Goal: Information Seeking & Learning: Check status

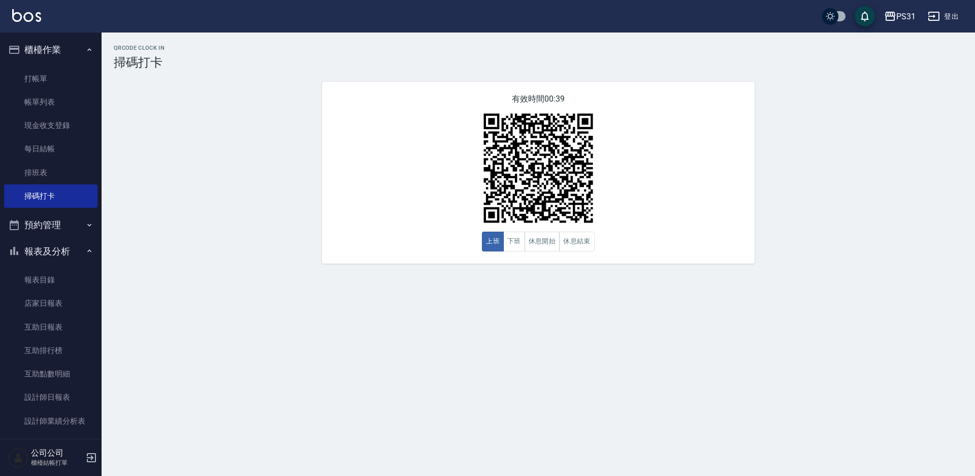
click at [935, 19] on icon "button" at bounding box center [934, 16] width 12 height 12
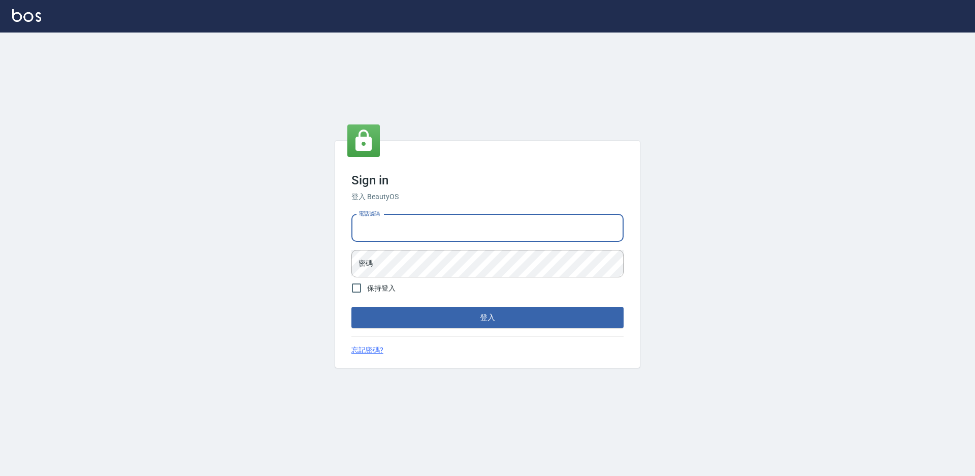
click at [386, 236] on input "電話號碼" at bounding box center [488, 227] width 272 height 27
click at [430, 227] on input "0424861159" at bounding box center [488, 227] width 272 height 27
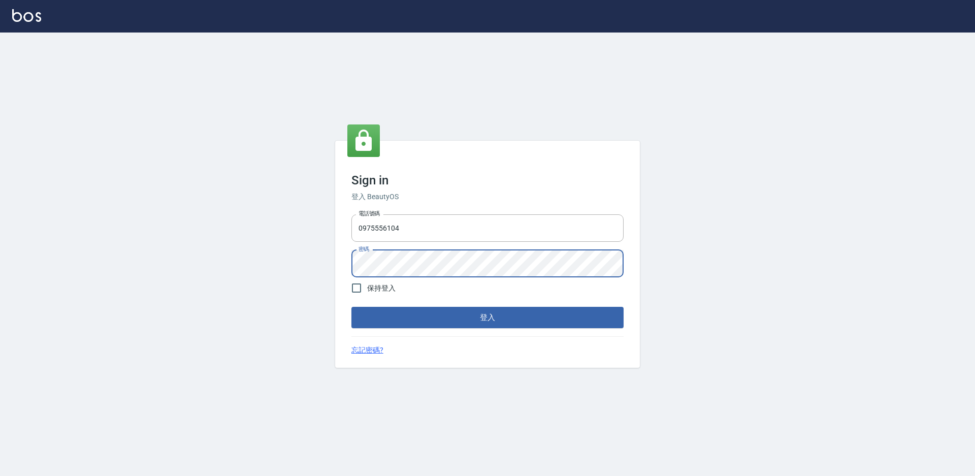
click at [352, 307] on button "登入" at bounding box center [488, 317] width 272 height 21
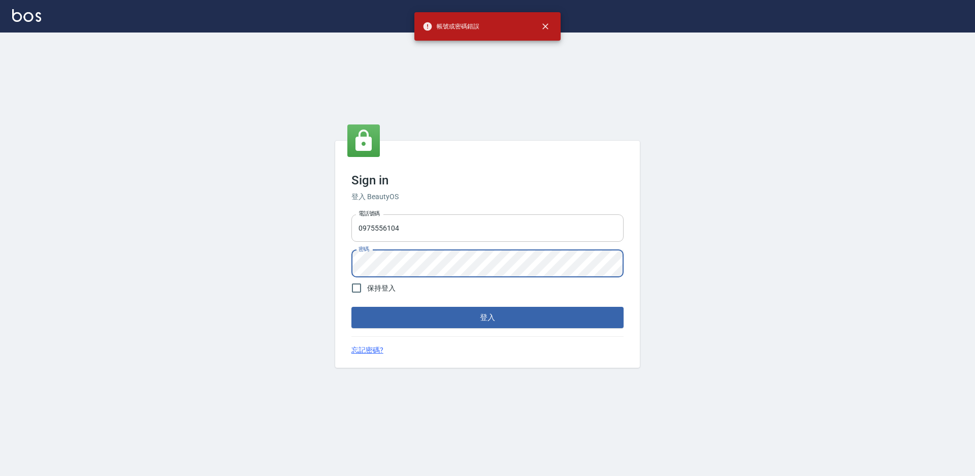
click at [452, 232] on input "0975556104" at bounding box center [488, 227] width 272 height 27
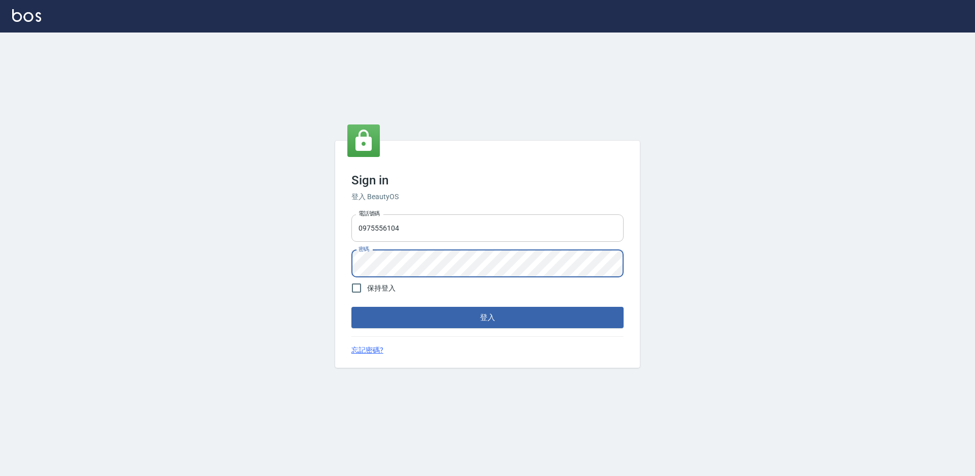
click at [433, 231] on input "0975556104" at bounding box center [488, 227] width 272 height 27
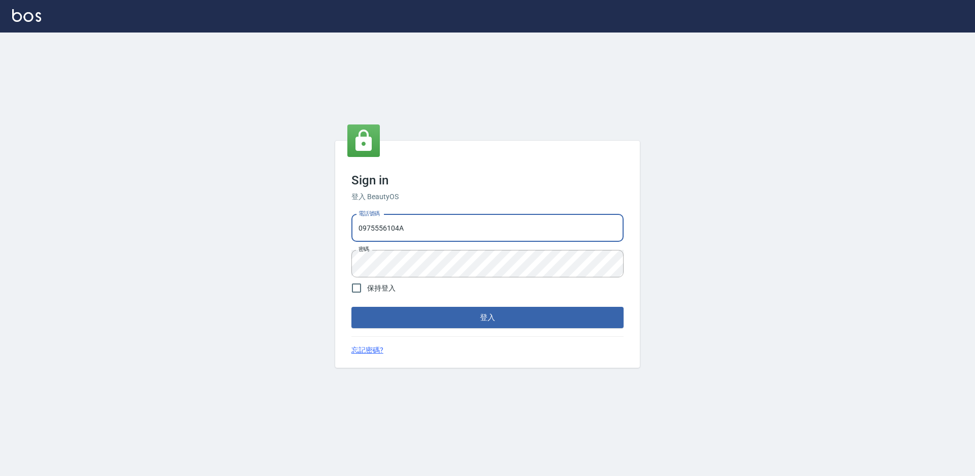
type input "0975556104"
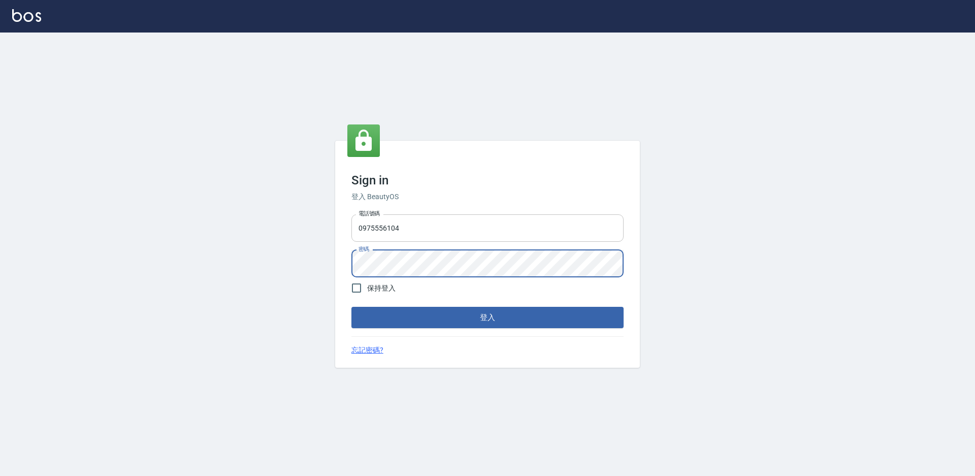
click at [352, 307] on button "登入" at bounding box center [488, 317] width 272 height 21
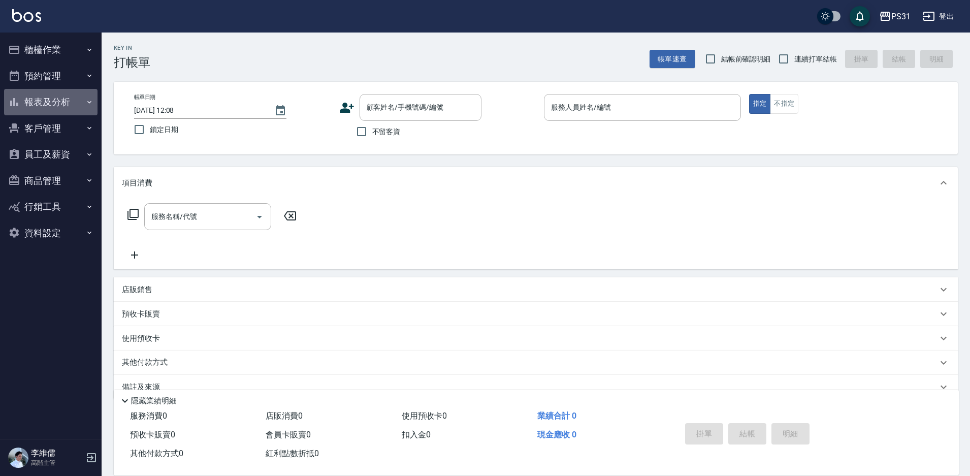
click at [30, 103] on button "報表及分析" at bounding box center [50, 102] width 93 height 26
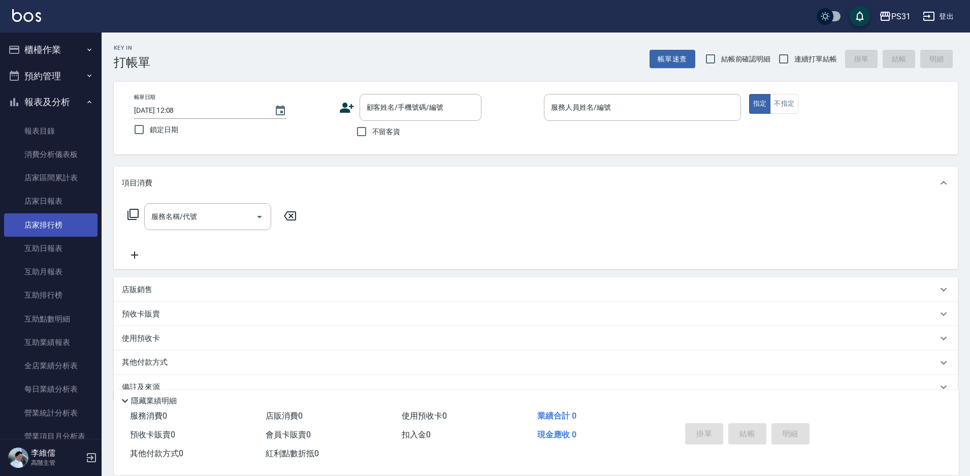
click at [58, 225] on link "店家排行榜" at bounding box center [50, 224] width 93 height 23
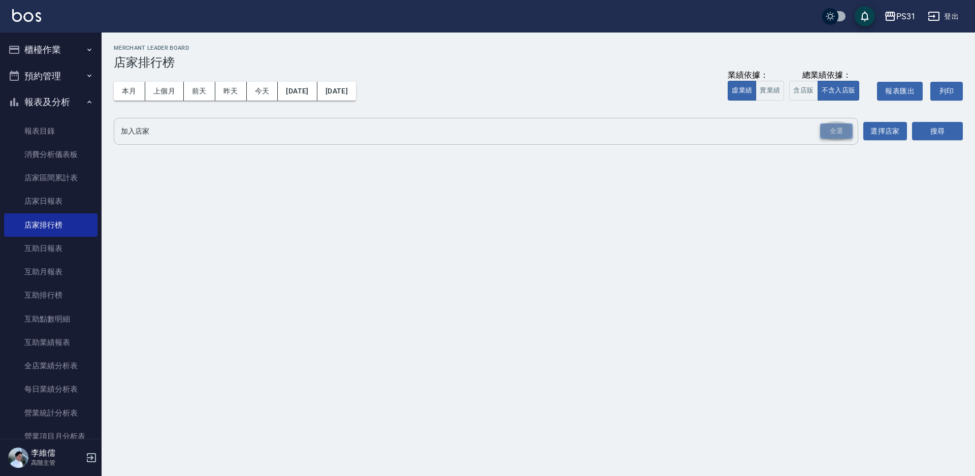
click at [840, 135] on div "全選" at bounding box center [836, 131] width 33 height 16
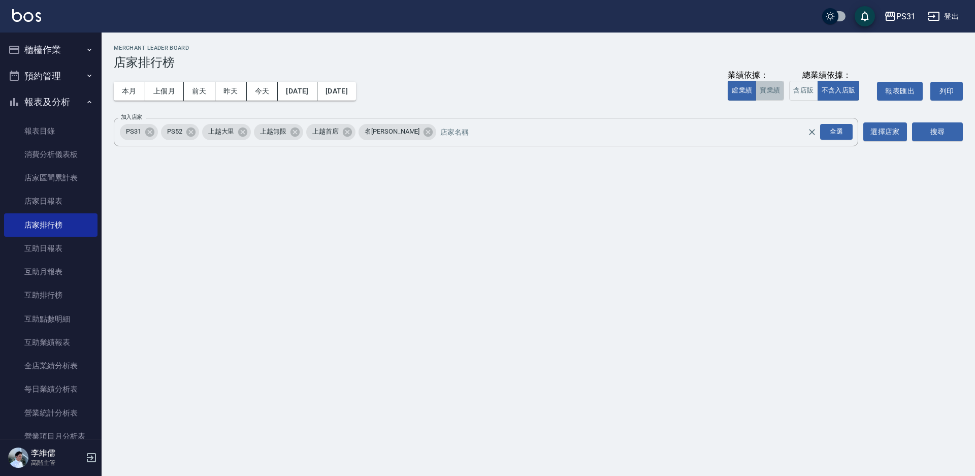
click at [758, 93] on button "實業績" at bounding box center [770, 91] width 28 height 20
click at [304, 97] on button "2025/08/01" at bounding box center [297, 91] width 39 height 19
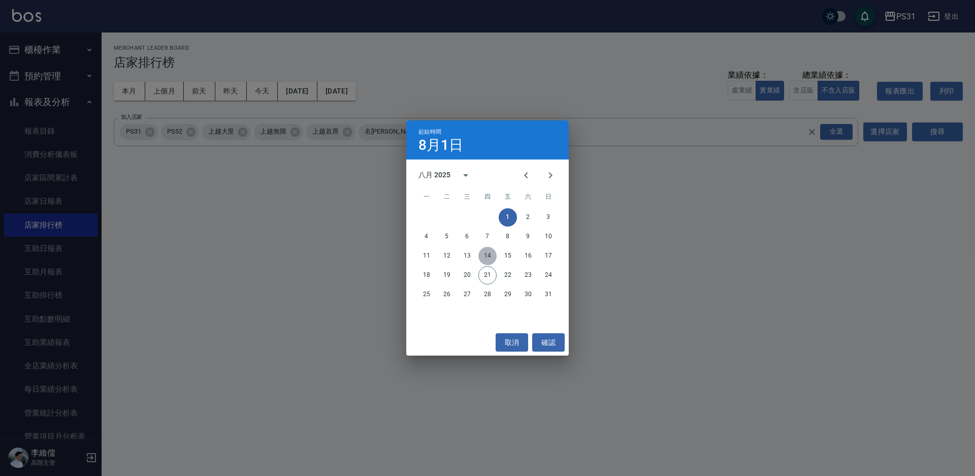
click at [492, 253] on button "14" at bounding box center [488, 256] width 18 height 18
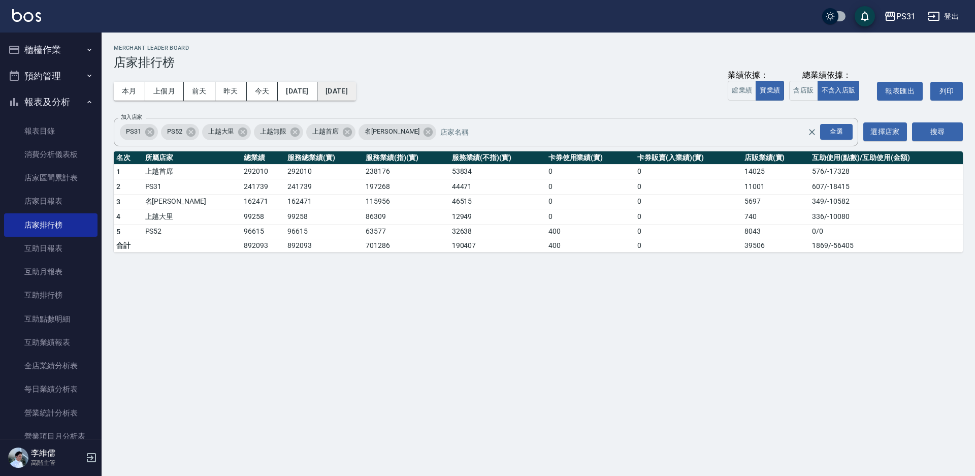
click at [356, 94] on button "2025/08/21" at bounding box center [336, 91] width 39 height 19
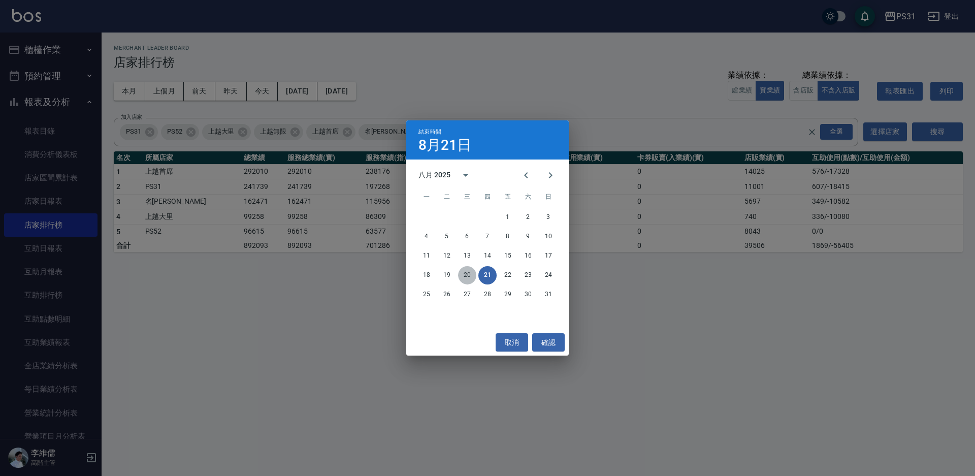
click at [468, 271] on button "20" at bounding box center [467, 275] width 18 height 18
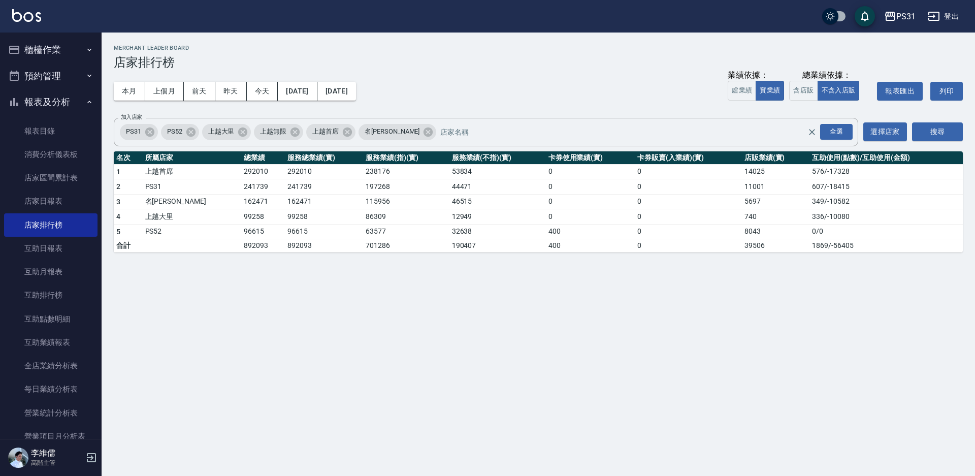
click at [213, 356] on div "PS31 2025-08-14 - 2025-08-20 店家排行榜 列印時間： 2025-08-21-12:22 Merchant Leader Board…" at bounding box center [487, 238] width 975 height 476
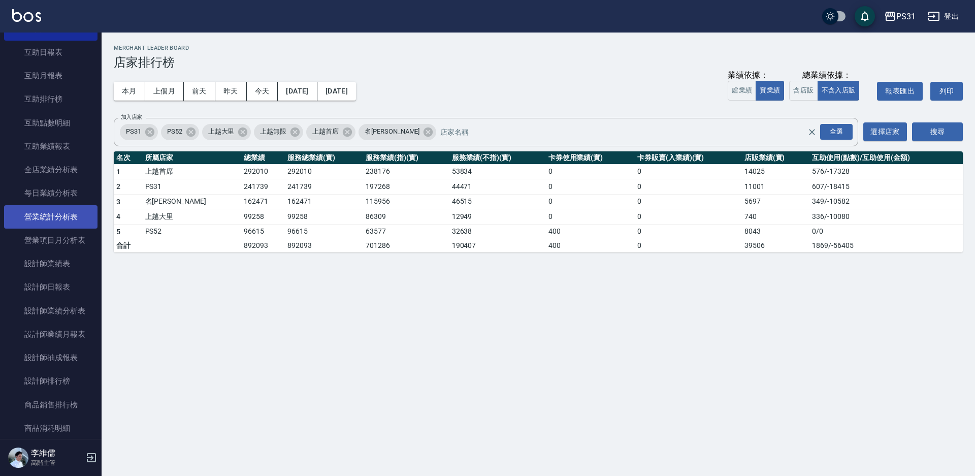
scroll to position [203, 0]
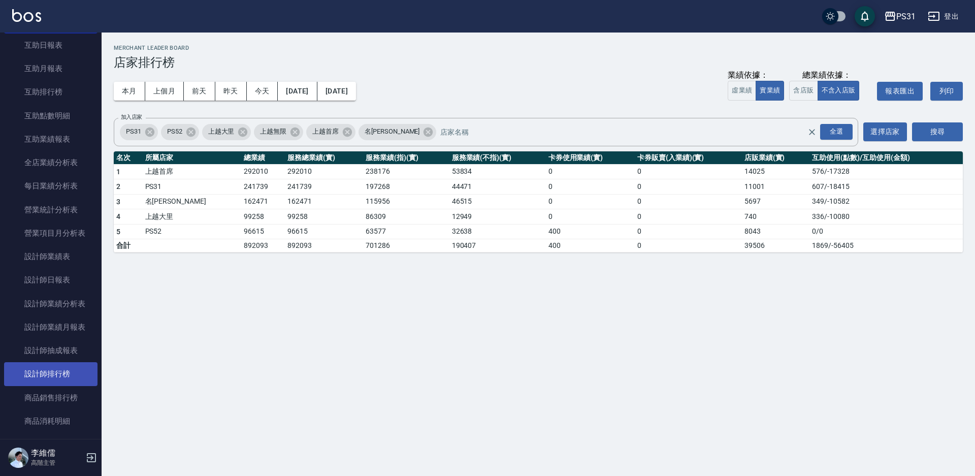
click at [58, 368] on link "設計師排行榜" at bounding box center [50, 373] width 93 height 23
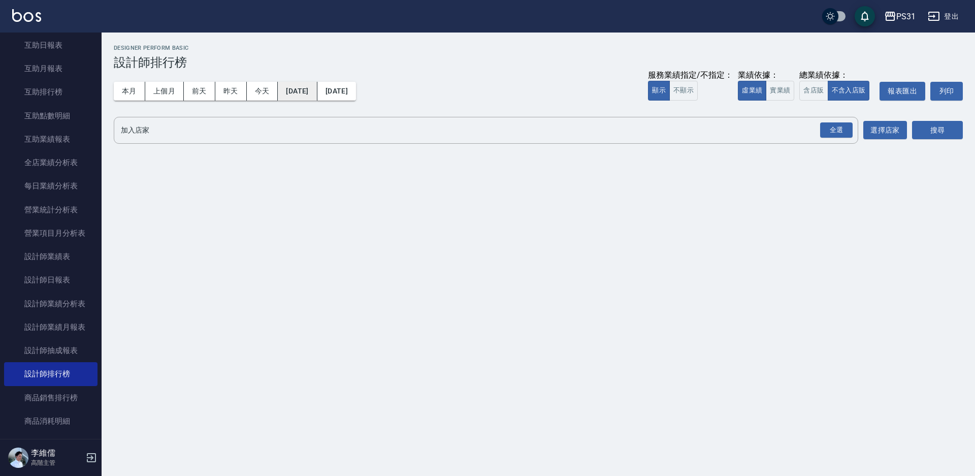
click at [300, 95] on button "2025/08/01" at bounding box center [297, 91] width 39 height 19
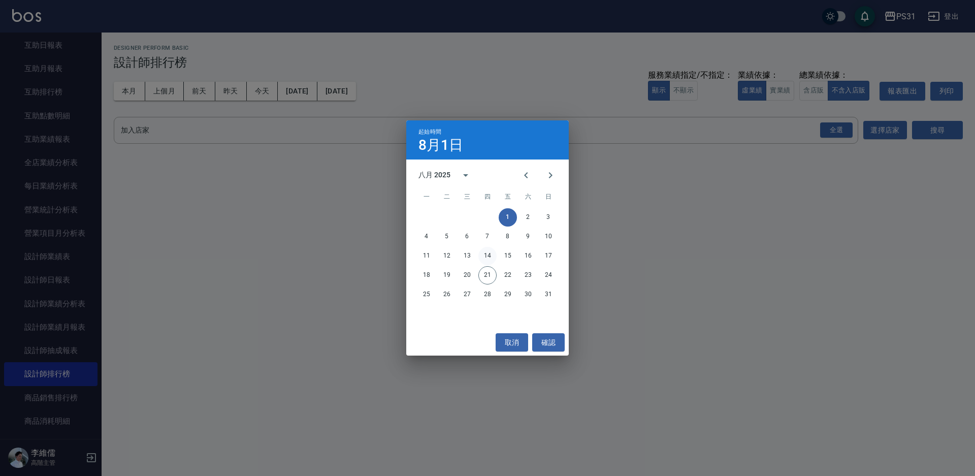
click at [487, 255] on button "14" at bounding box center [488, 256] width 18 height 18
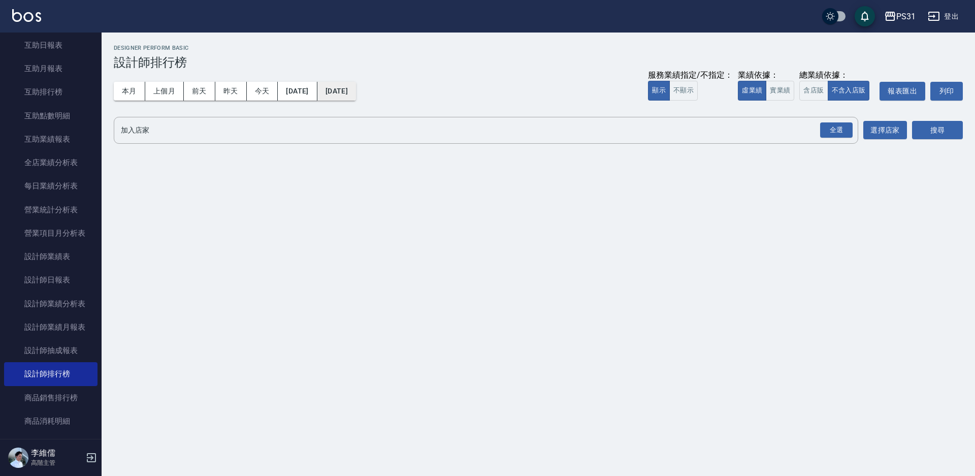
click at [353, 91] on button "2025/08/21" at bounding box center [336, 91] width 39 height 19
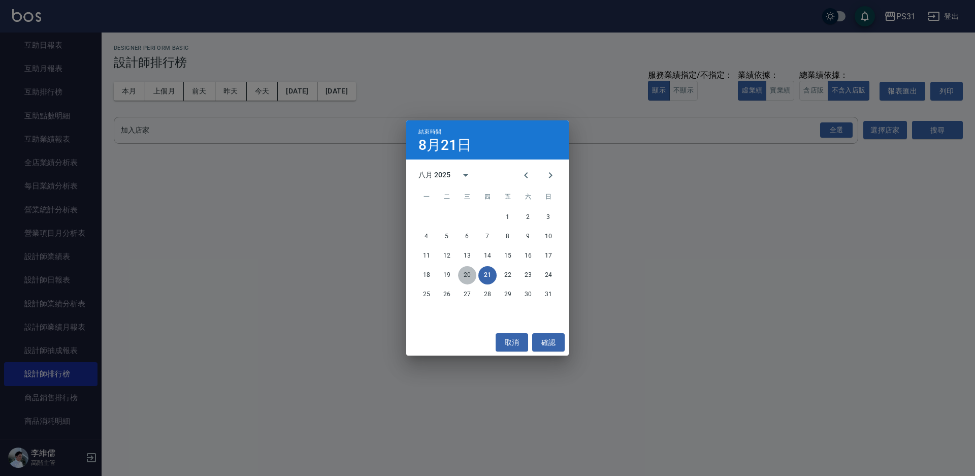
click at [468, 275] on button "20" at bounding box center [467, 275] width 18 height 18
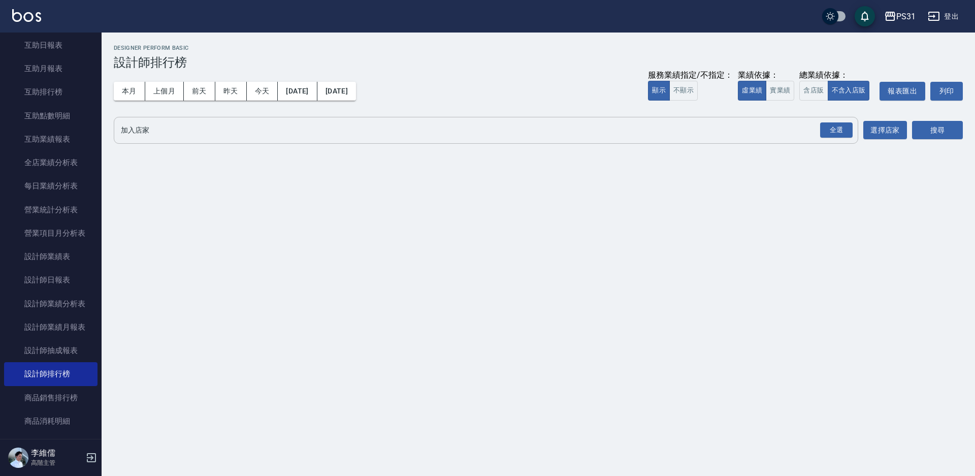
click at [314, 132] on input "加入店家" at bounding box center [478, 130] width 720 height 18
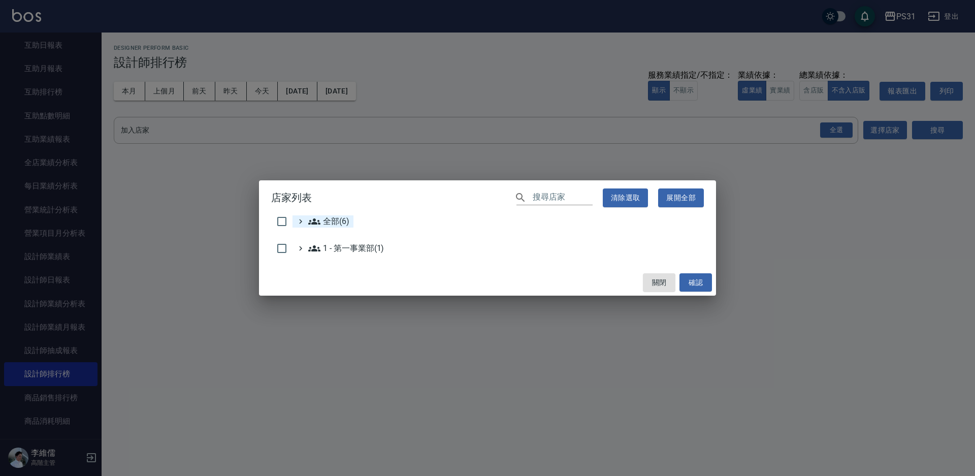
click at [319, 221] on icon at bounding box center [314, 221] width 12 height 6
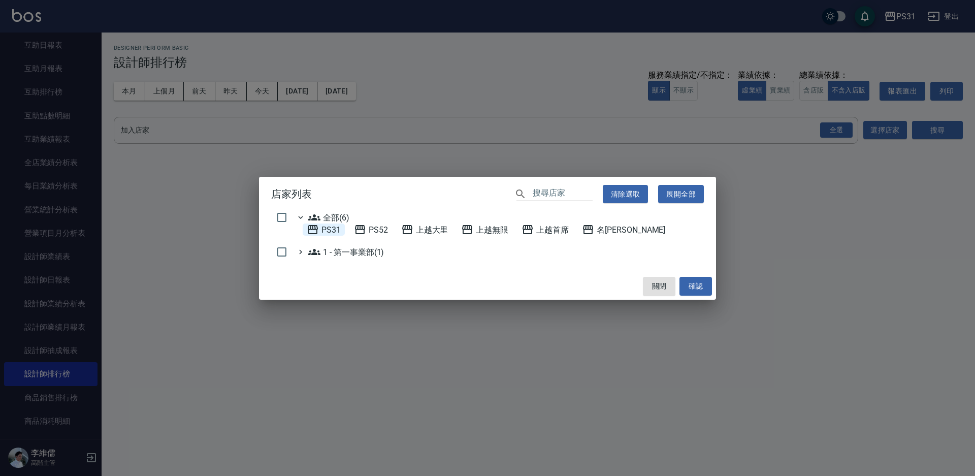
click at [329, 228] on span "PS31" at bounding box center [324, 230] width 34 height 12
click at [697, 283] on button "確認" at bounding box center [696, 286] width 33 height 19
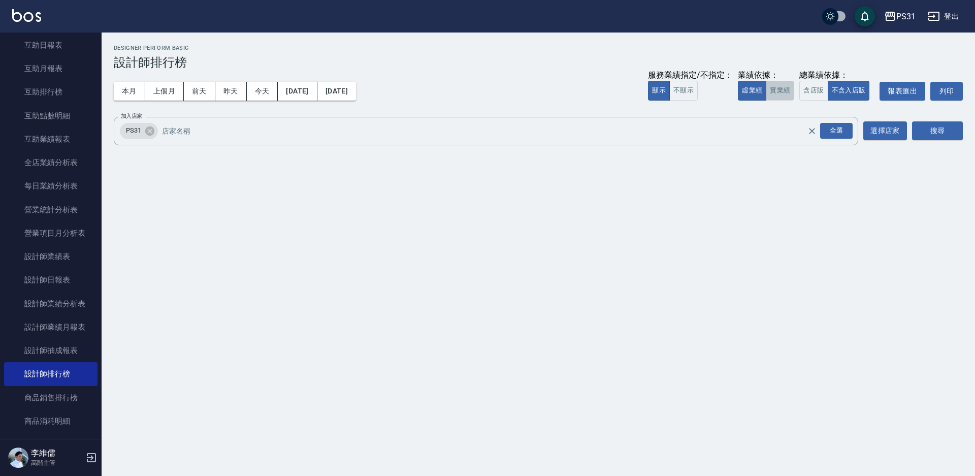
drag, startPoint x: 782, startPoint y: 97, endPoint x: 841, endPoint y: 115, distance: 61.7
click at [782, 97] on button "實業績" at bounding box center [780, 91] width 28 height 20
click at [921, 129] on button "搜尋" at bounding box center [937, 130] width 51 height 19
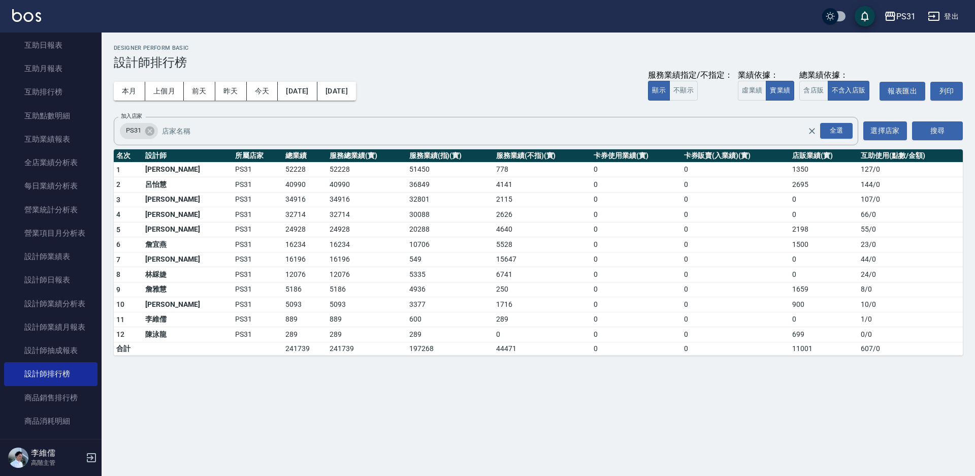
click at [308, 395] on div "PS31 2025-08-14 - 2025-08-20 設計師排行榜 列印時間： 2025-08-21-12:23 Designer Perform Bas…" at bounding box center [487, 238] width 975 height 476
click at [254, 129] on input "加入店家" at bounding box center [493, 131] width 666 height 18
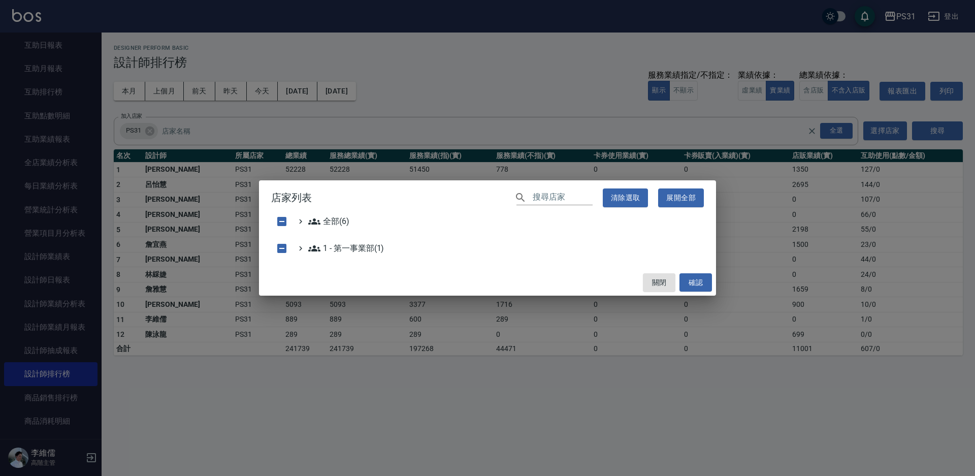
click at [393, 148] on div "店家列表 ​ 清除選取 展開全部 全部(6) 1 - 第一事業部(1) 關閉 確認" at bounding box center [487, 238] width 975 height 476
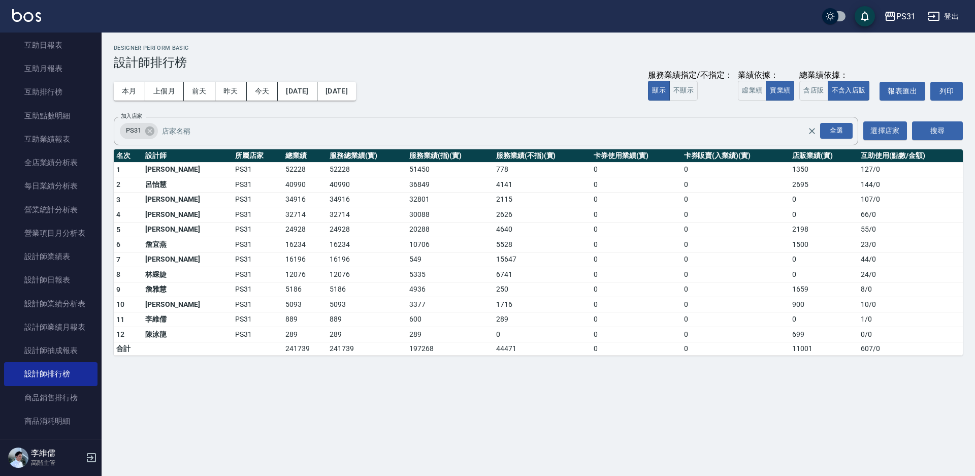
click at [436, 311] on td "3377" at bounding box center [450, 304] width 87 height 15
click at [307, 413] on div "PS31 2025-08-14 - 2025-08-20 設計師排行榜 列印時間： 2025-08-21-12:23 Designer Perform Bas…" at bounding box center [487, 238] width 975 height 476
drag, startPoint x: 289, startPoint y: 392, endPoint x: 279, endPoint y: 364, distance: 28.9
click at [289, 392] on div "PS31 2025-08-14 - 2025-08-20 設計師排行榜 列印時間： 2025-08-21-12:23 Designer Perform Bas…" at bounding box center [487, 238] width 975 height 476
click at [221, 132] on input "加入店家" at bounding box center [493, 131] width 666 height 18
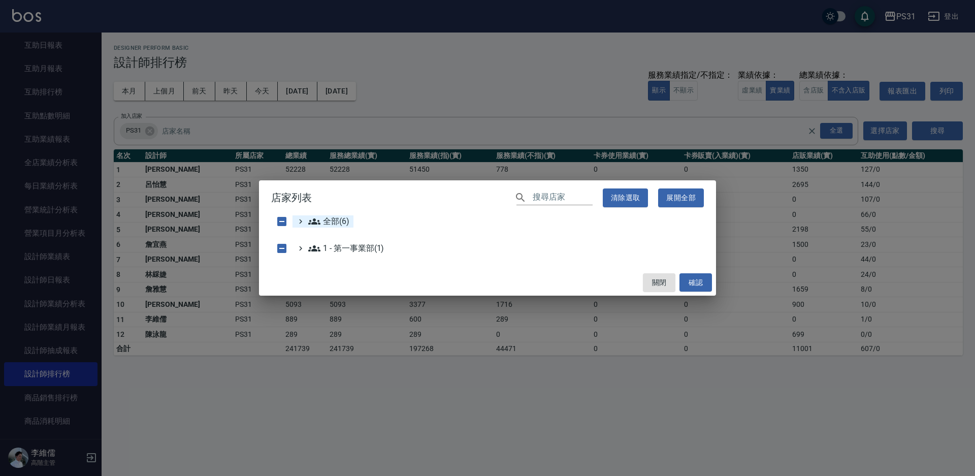
click at [337, 222] on span "全部(6)" at bounding box center [328, 221] width 41 height 12
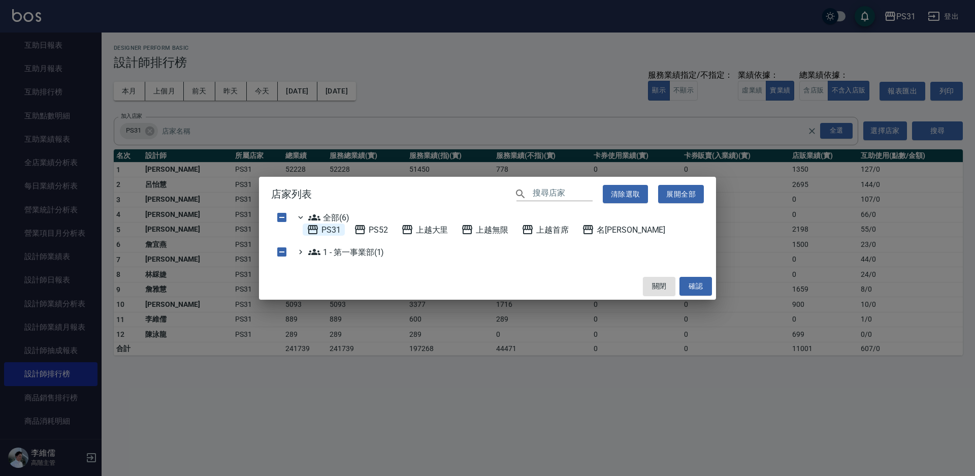
click at [325, 228] on span "PS31" at bounding box center [324, 230] width 34 height 12
click at [534, 232] on icon at bounding box center [528, 230] width 12 height 12
click at [698, 286] on button "確認" at bounding box center [696, 286] width 33 height 19
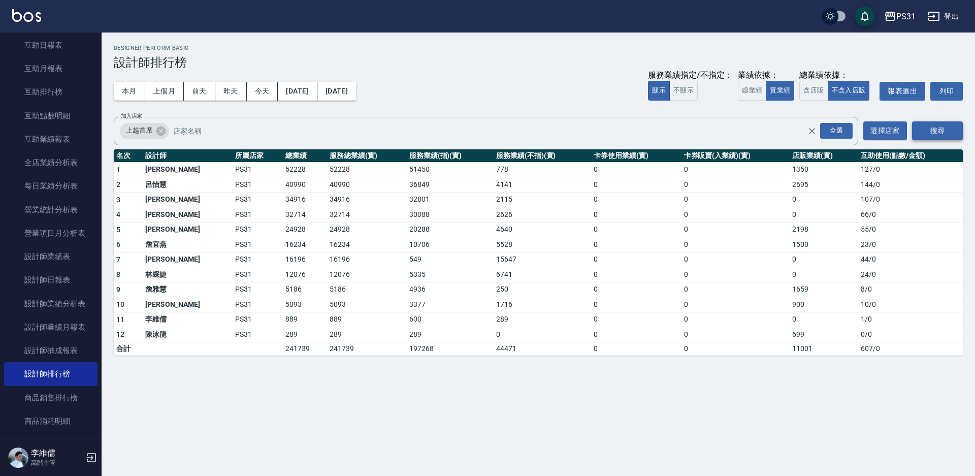
click at [941, 129] on button "搜尋" at bounding box center [937, 130] width 51 height 19
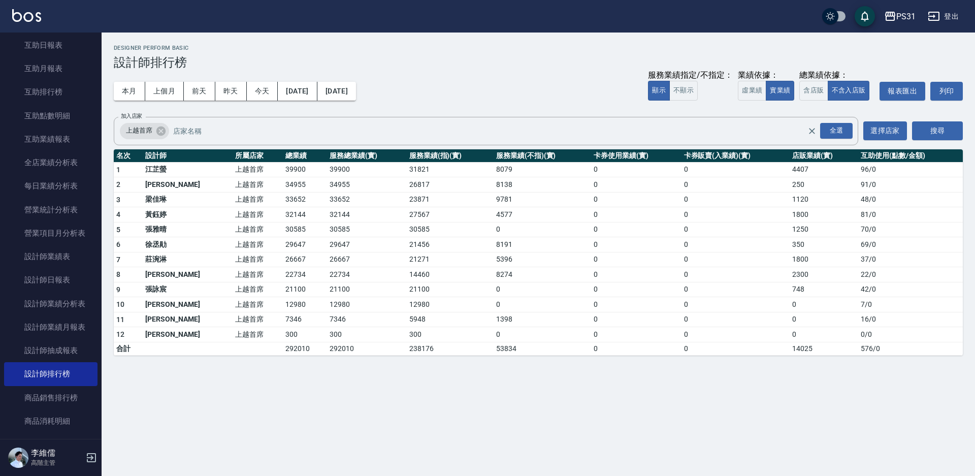
click at [274, 399] on div "PS31 2025-08-14 - 2025-08-20 設計師排行榜 列印時間： 2025-08-21-12:25 Designer Perform Bas…" at bounding box center [487, 238] width 975 height 476
click at [253, 128] on input "加入店家" at bounding box center [498, 131] width 655 height 18
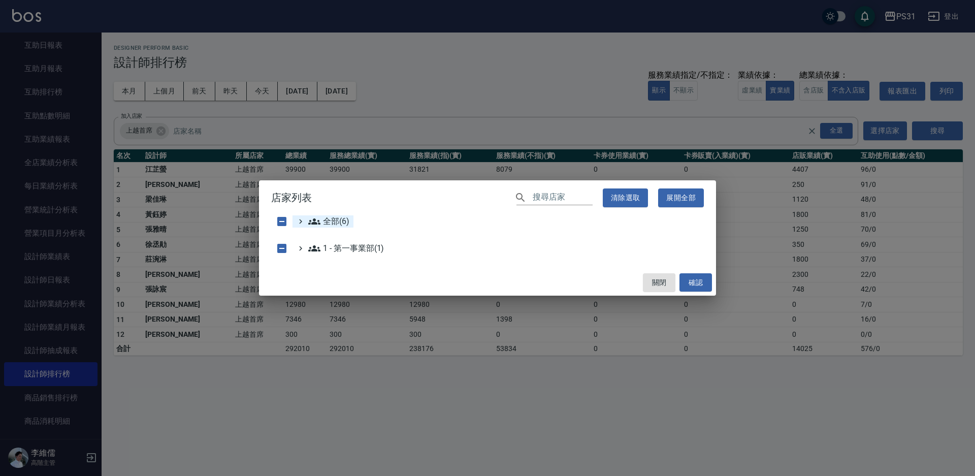
click at [327, 221] on span "全部(6)" at bounding box center [328, 221] width 41 height 12
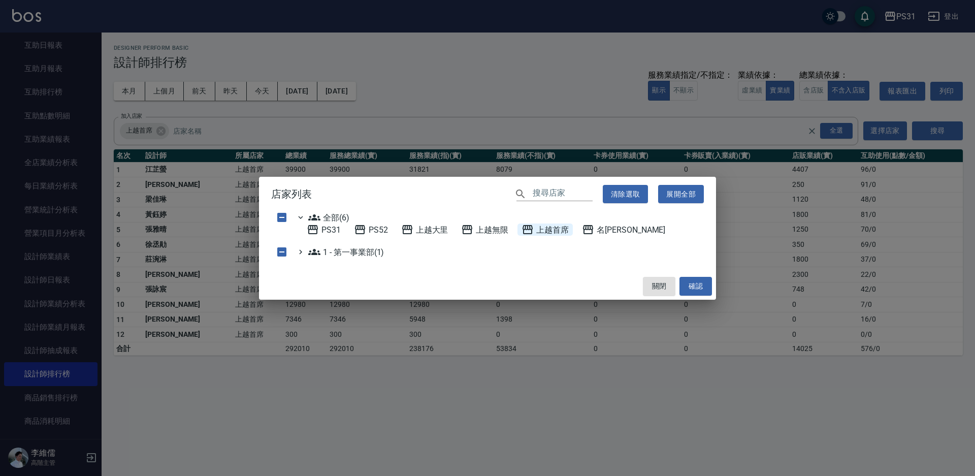
click at [541, 231] on span "上越首席" at bounding box center [545, 230] width 47 height 12
click at [428, 234] on span "上越大里" at bounding box center [424, 230] width 47 height 12
click at [614, 232] on span "名留霧峰" at bounding box center [623, 230] width 83 height 12
click at [687, 281] on button "確認" at bounding box center [696, 286] width 33 height 19
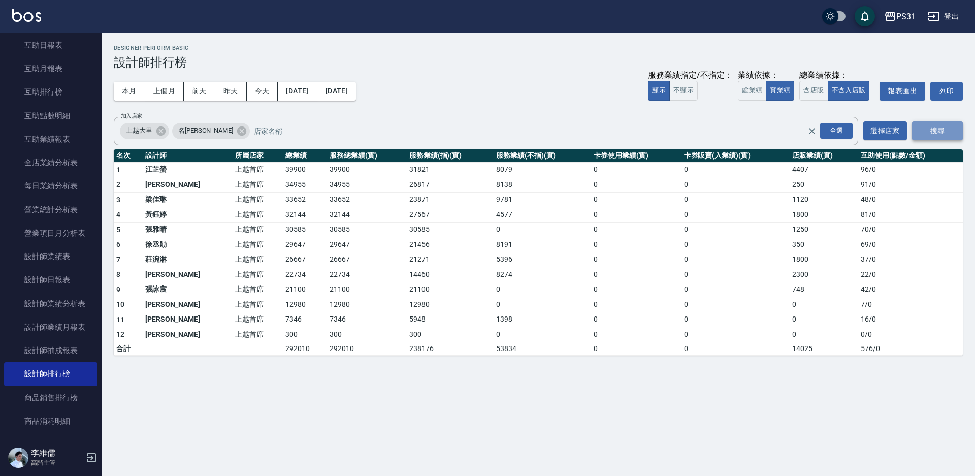
click at [928, 131] on button "搜尋" at bounding box center [937, 130] width 51 height 19
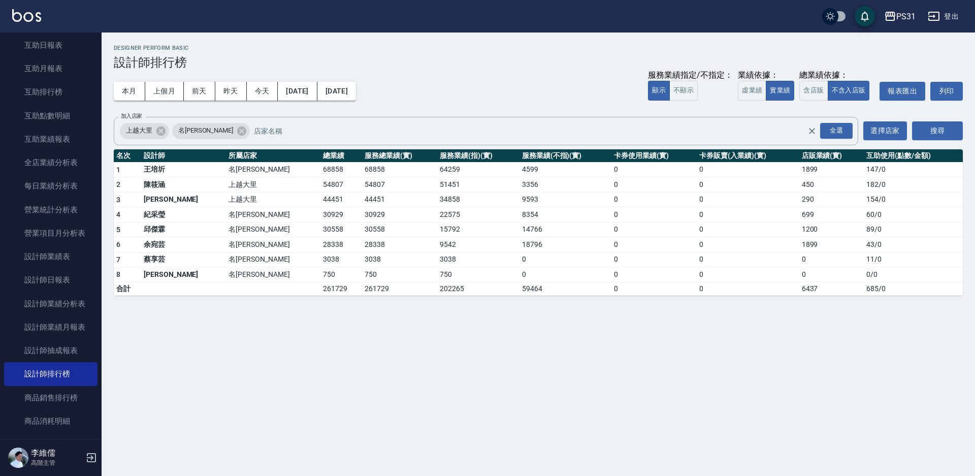
click at [265, 368] on div "PS31 2025-08-14 - 2025-08-20 設計師排行榜 列印時間： 2025-08-21-12:26 Designer Perform Bas…" at bounding box center [487, 238] width 975 height 476
click at [329, 133] on input "加入店家" at bounding box center [538, 131] width 574 height 18
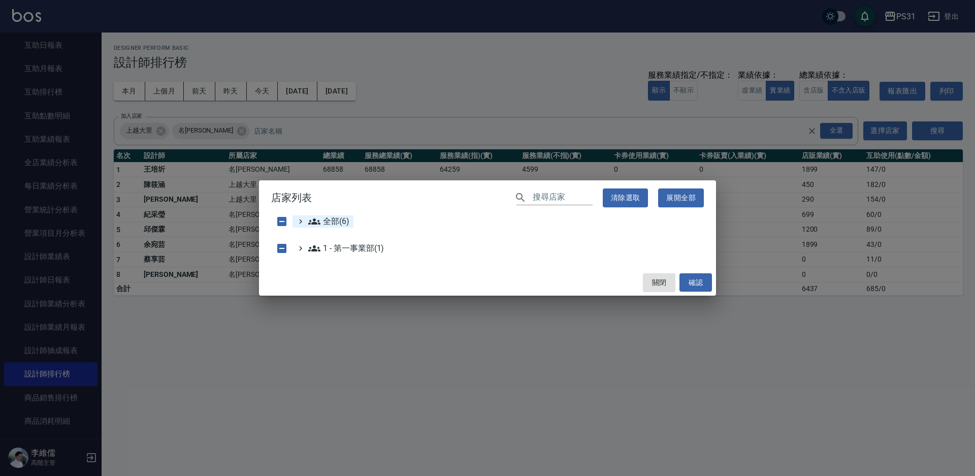
click at [335, 221] on span "全部(6)" at bounding box center [328, 221] width 41 height 12
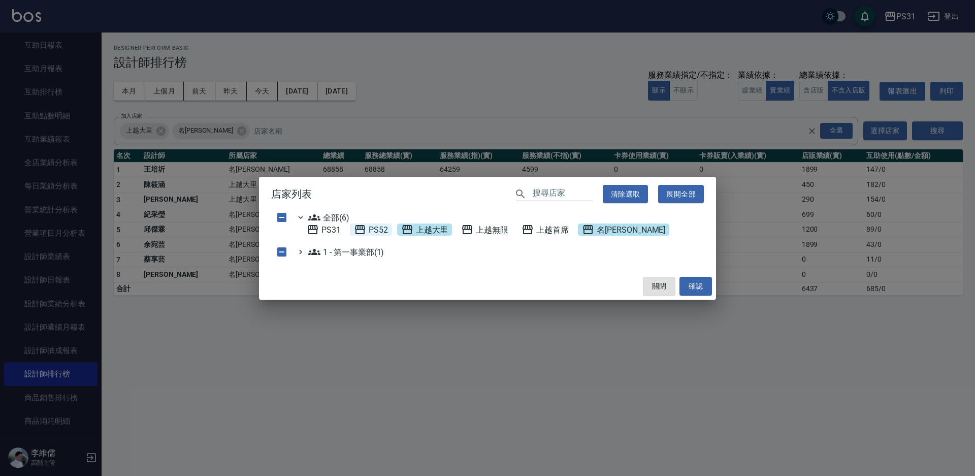
click at [385, 228] on span "PS52" at bounding box center [371, 230] width 34 height 12
click at [437, 230] on span "上越大里" at bounding box center [424, 230] width 47 height 12
click at [598, 231] on span "名留霧峰" at bounding box center [623, 230] width 83 height 12
click at [705, 286] on button "確認" at bounding box center [696, 286] width 33 height 19
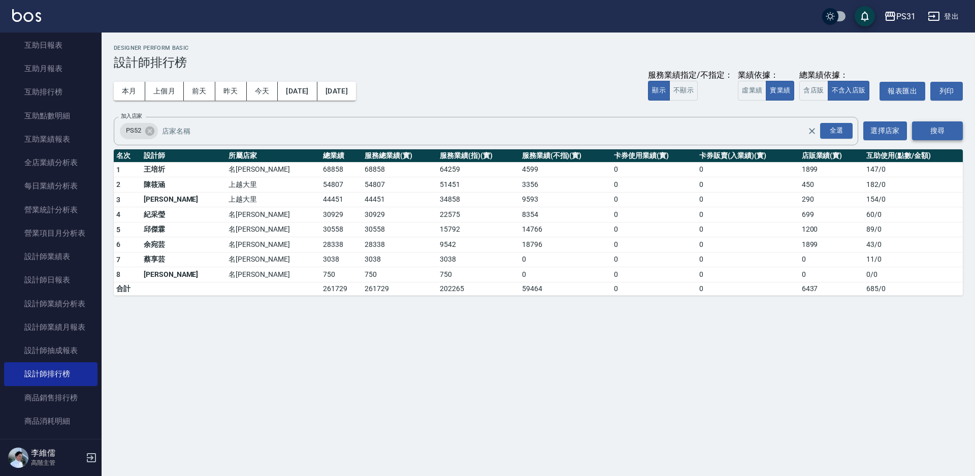
click at [916, 128] on button "搜尋" at bounding box center [937, 130] width 51 height 19
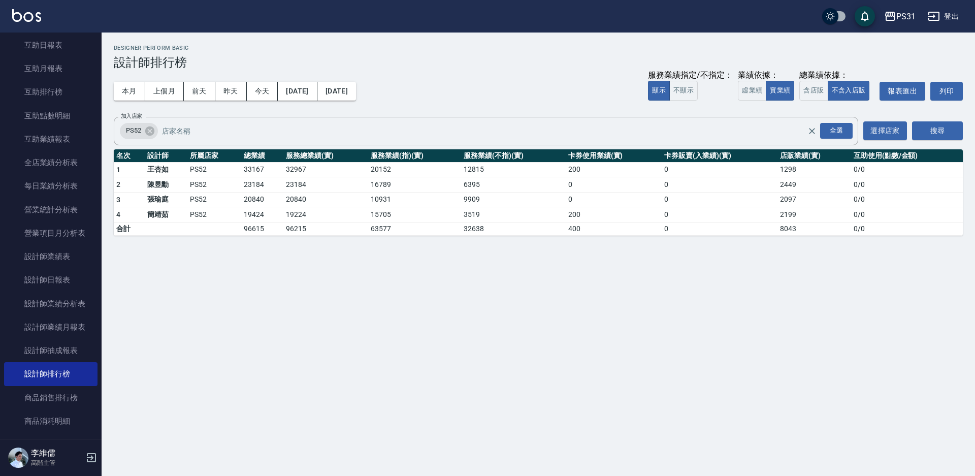
click at [313, 347] on div "PS31 2025-08-14 - 2025-08-20 設計師排行榜 列印時間： 2025-08-21-12:26 Designer Perform Bas…" at bounding box center [487, 238] width 975 height 476
